Goal: Task Accomplishment & Management: Manage account settings

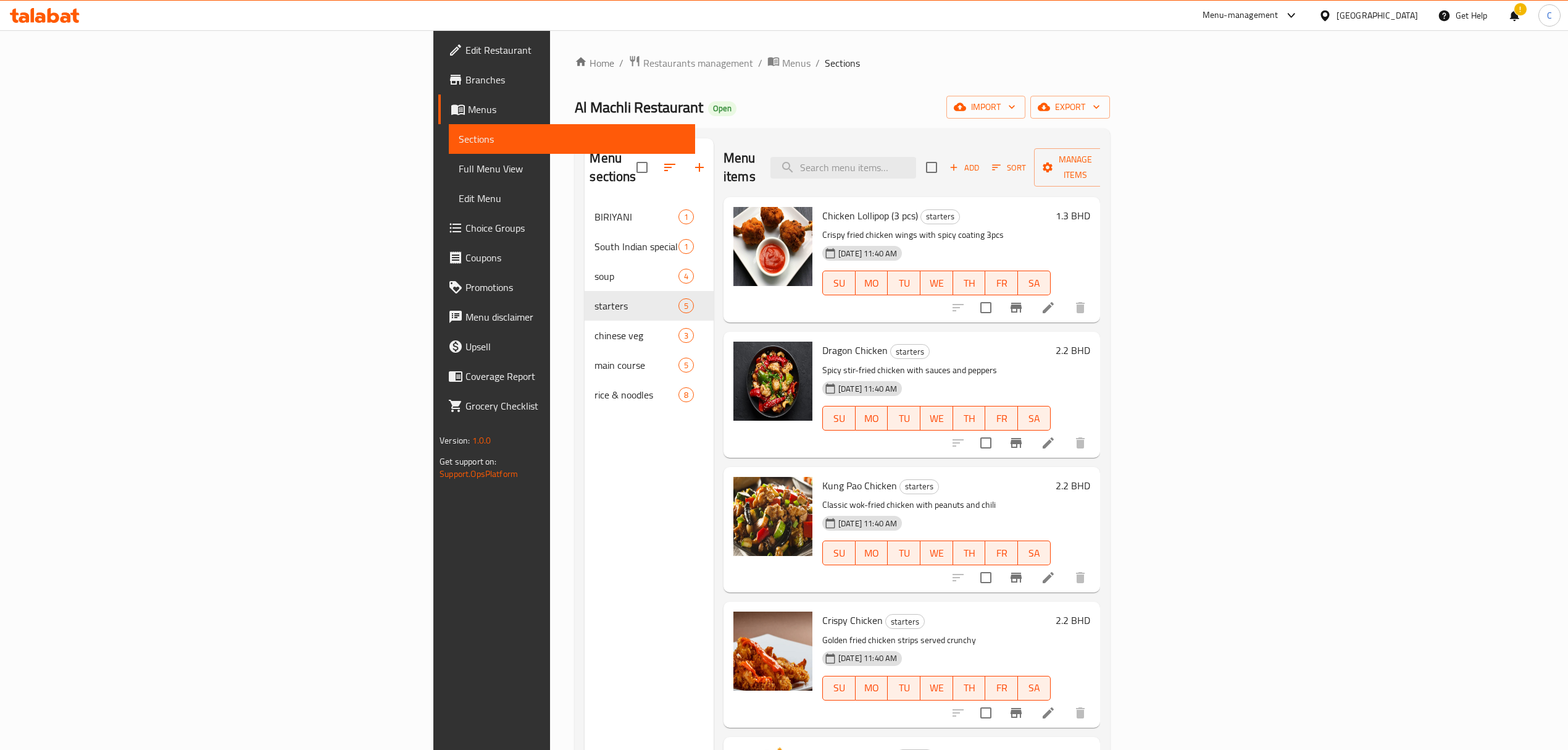
click at [575, 109] on div "Al Machli Restaurant Open import export" at bounding box center [842, 107] width 534 height 23
click at [439, 122] on link "Menus" at bounding box center [567, 110] width 257 height 30
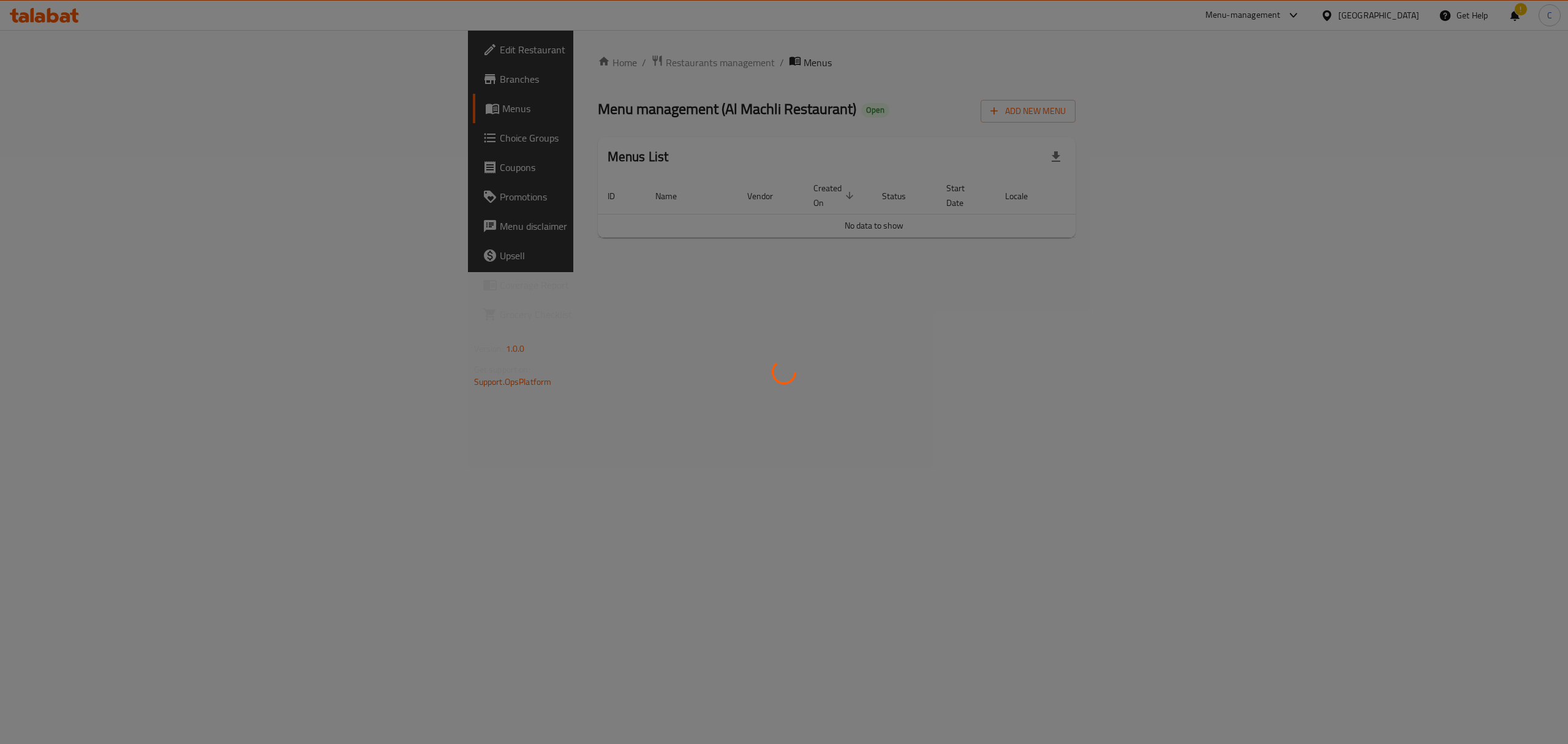
click at [1240, 109] on div at bounding box center [784, 372] width 1568 height 744
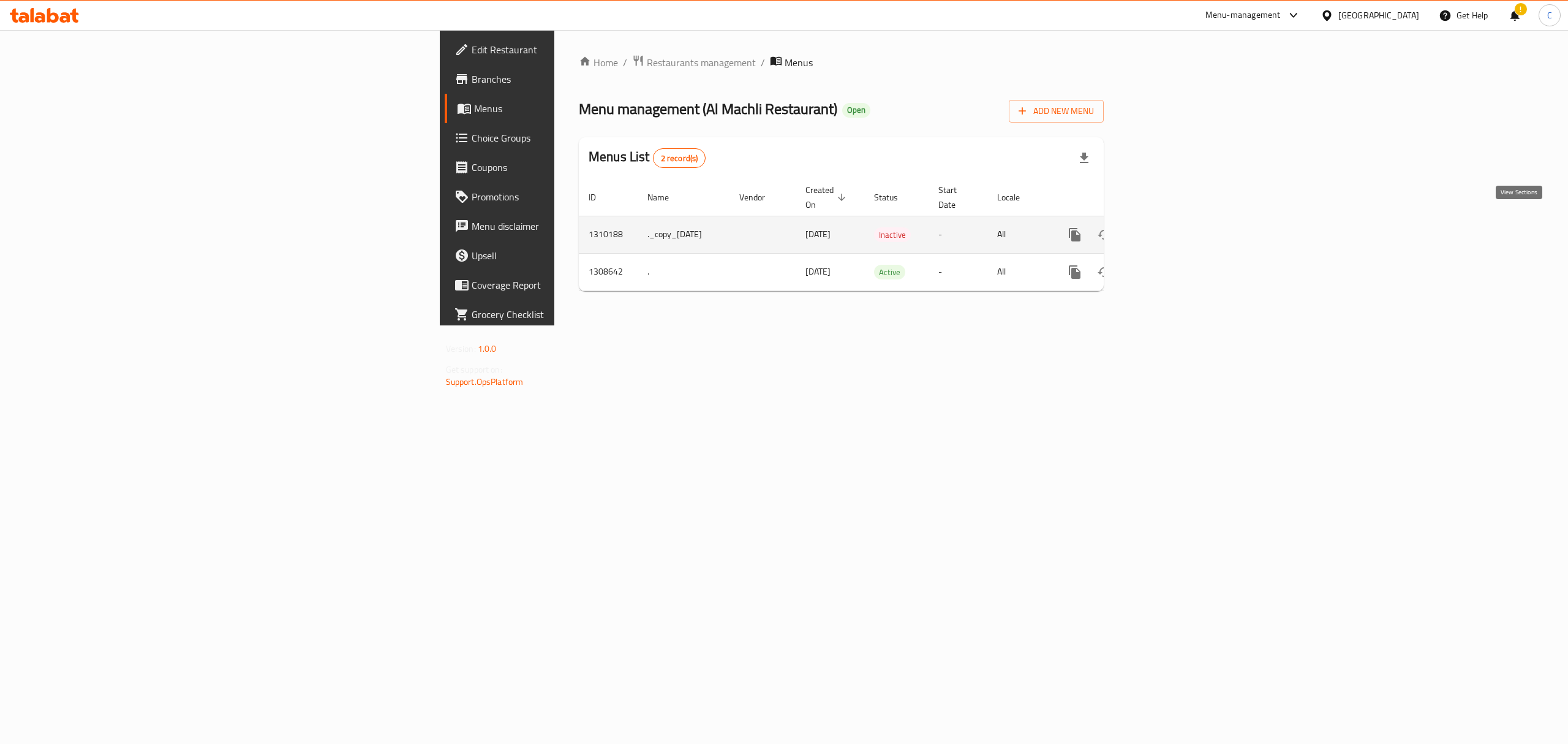
click at [1178, 229] on link "enhanced table" at bounding box center [1164, 235] width 29 height 29
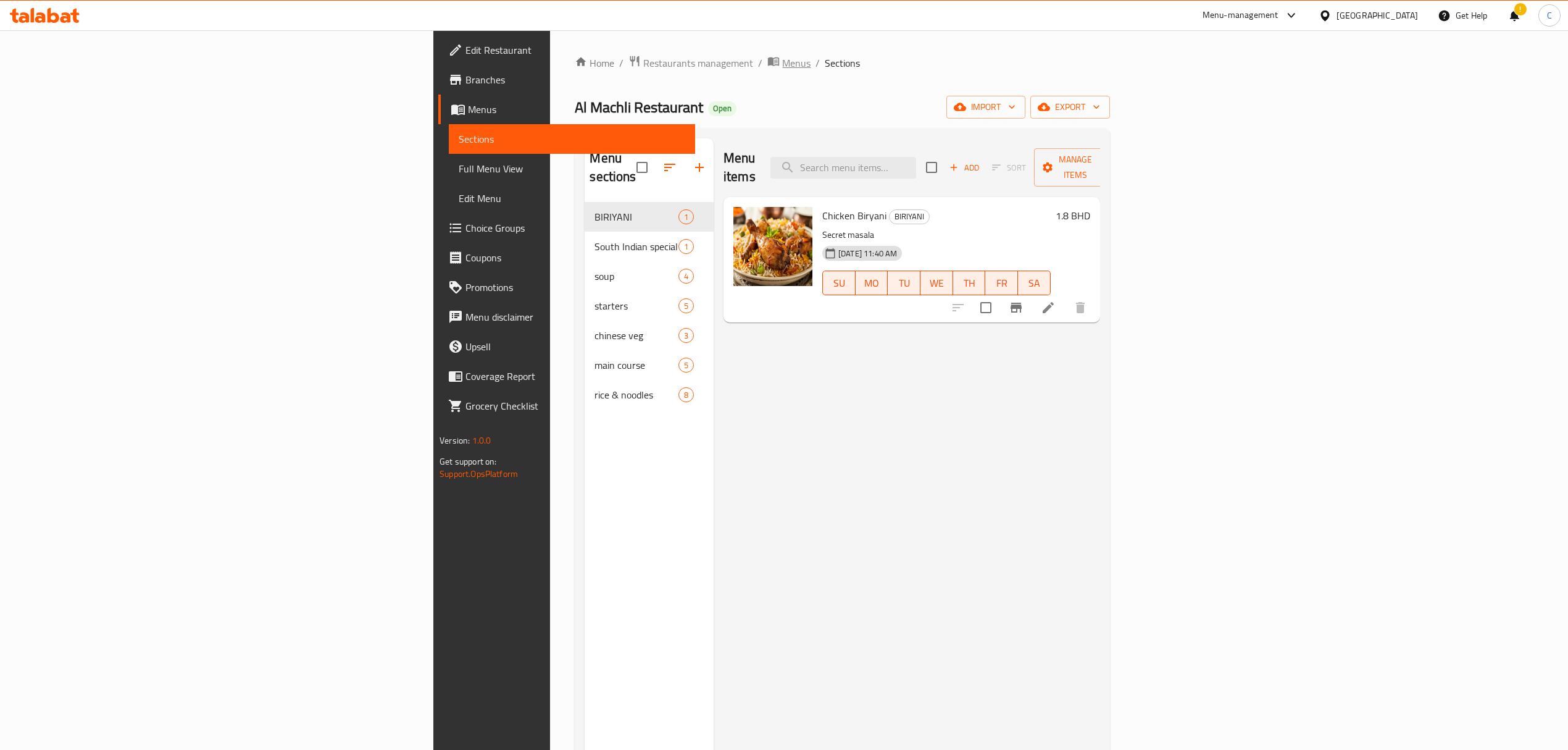
click at [782, 61] on span "Menus" at bounding box center [797, 63] width 28 height 15
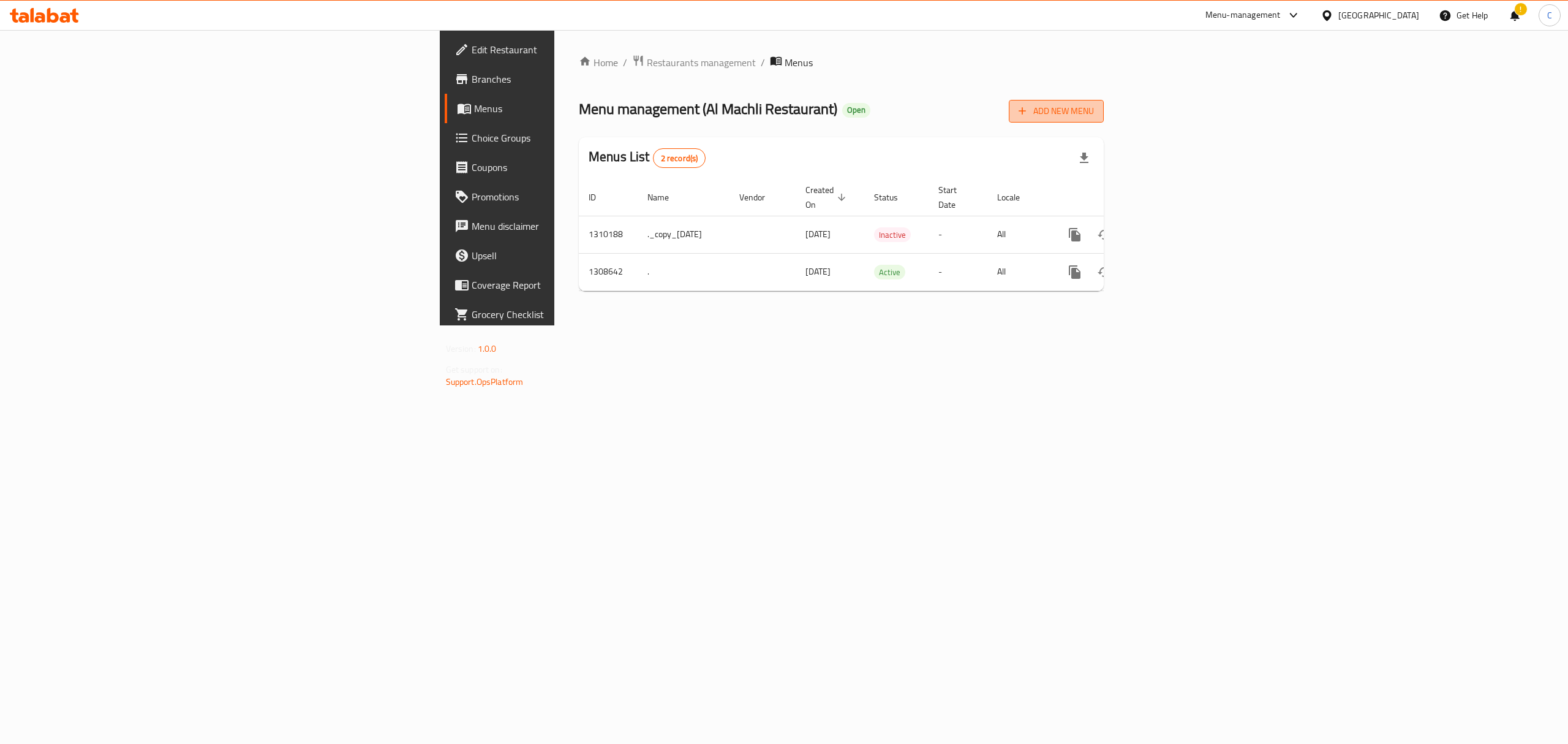
click at [1094, 113] on span "Add New Menu" at bounding box center [1056, 111] width 75 height 15
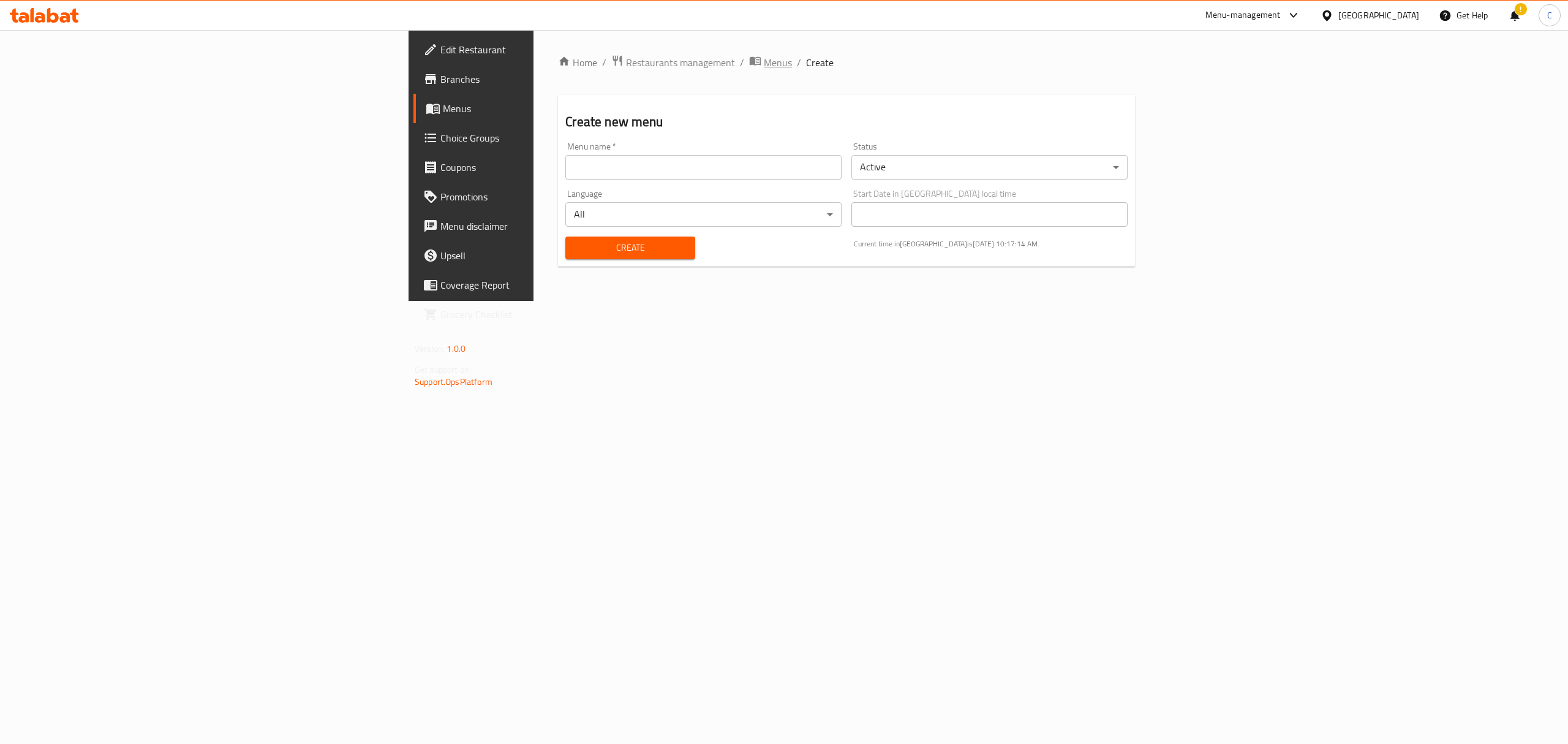
click at [764, 67] on span "Menus" at bounding box center [778, 62] width 28 height 15
